Goal: Transaction & Acquisition: Purchase product/service

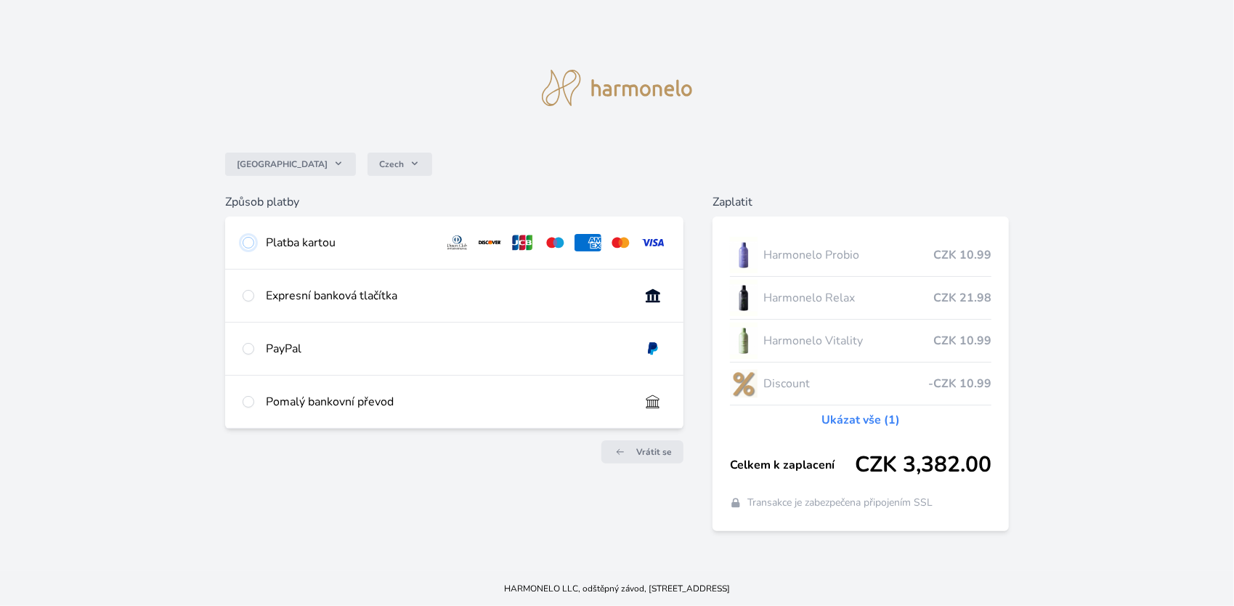
click at [248, 248] on input "radio" at bounding box center [249, 243] width 12 height 12
radio input "true"
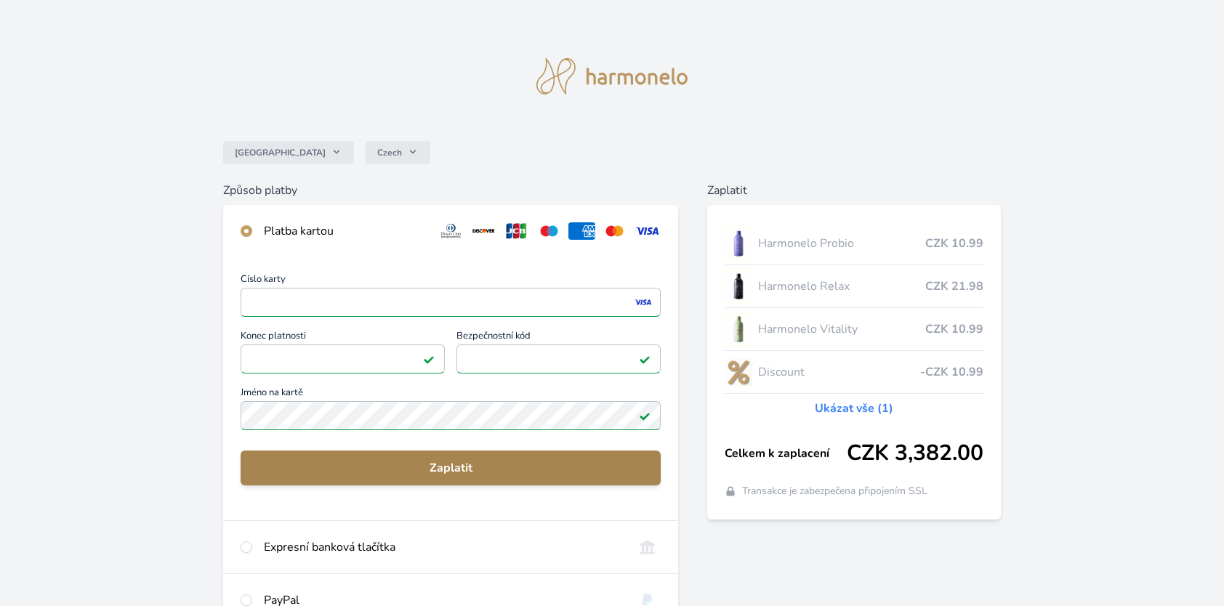
click at [449, 465] on span "Zaplatit" at bounding box center [450, 467] width 397 height 17
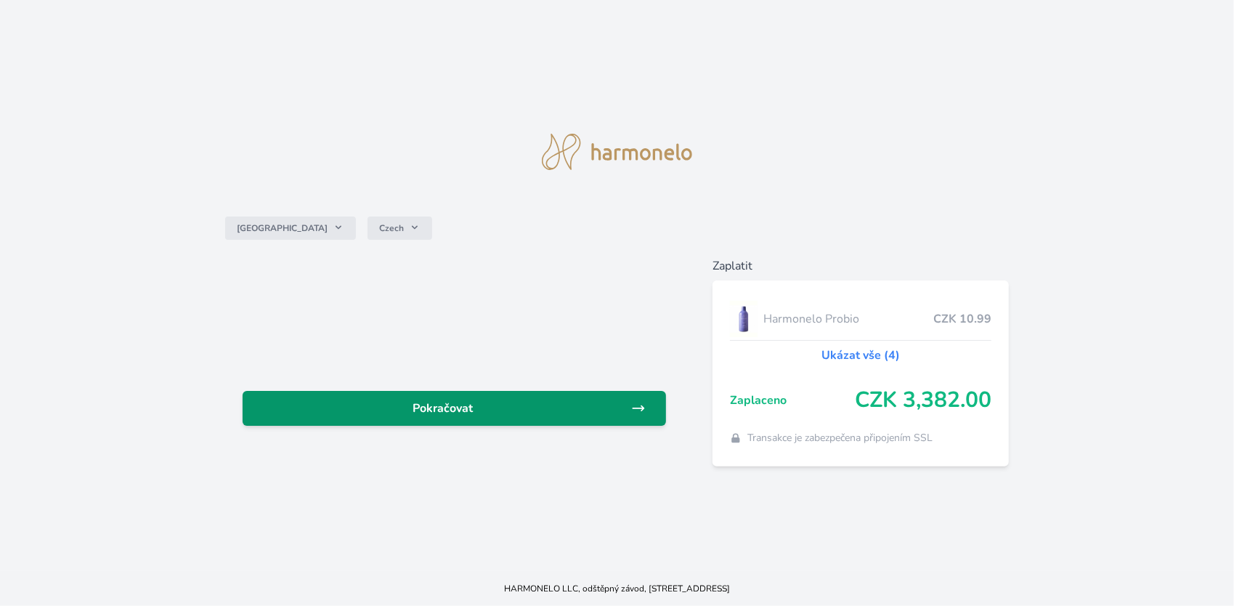
click at [540, 408] on span "Pokračovat" at bounding box center [443, 408] width 378 height 17
